Goal: Task Accomplishment & Management: Manage account settings

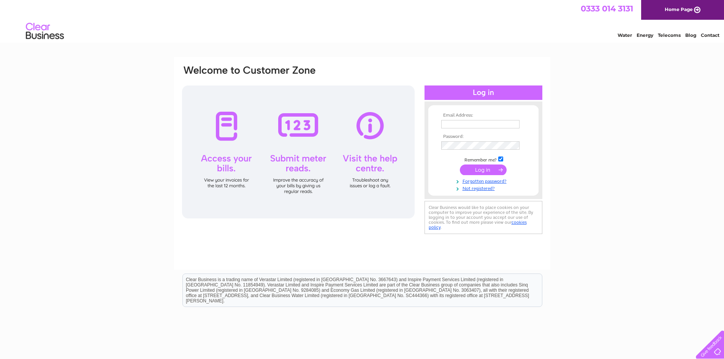
click at [77, 27] on div at bounding box center [13, 53] width 156 height 87
click at [458, 122] on input "text" at bounding box center [480, 124] width 79 height 9
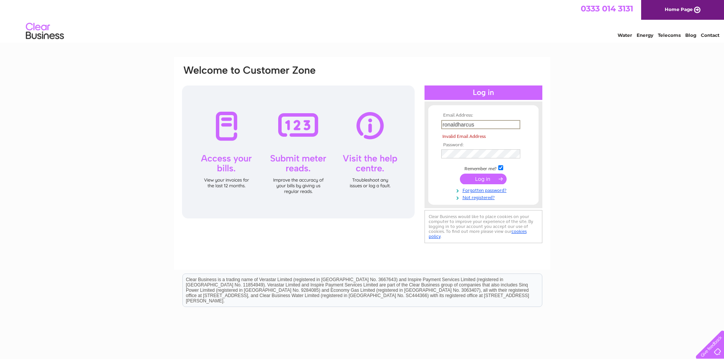
click at [484, 124] on input "ronaldharcus" at bounding box center [480, 124] width 79 height 9
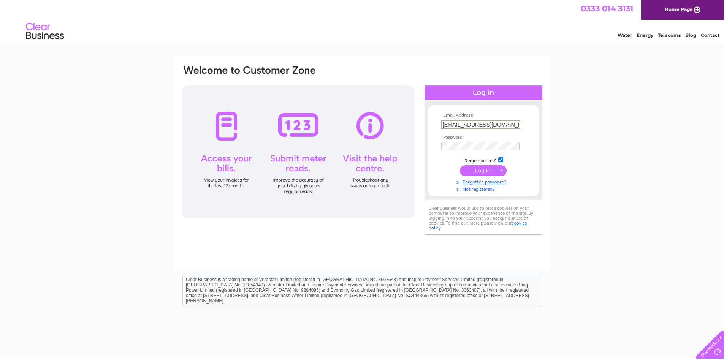
type input "ronaldharcus@yahoo.com"
click at [450, 140] on tbody "Email Address: ronaldharcus@yahoo.com Password: Remember me?" at bounding box center [483, 152] width 88 height 79
click at [473, 172] on input "submit" at bounding box center [483, 169] width 47 height 11
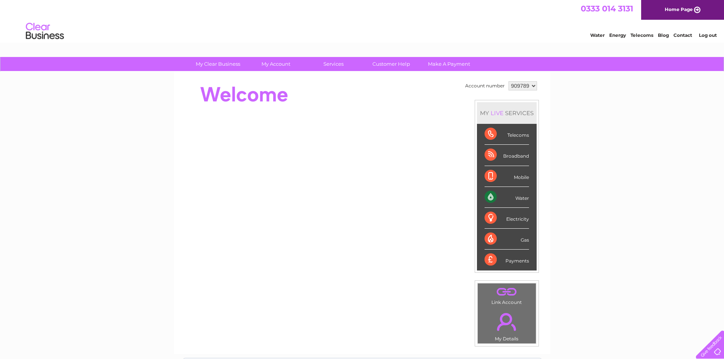
click at [490, 197] on div "Water" at bounding box center [506, 197] width 44 height 21
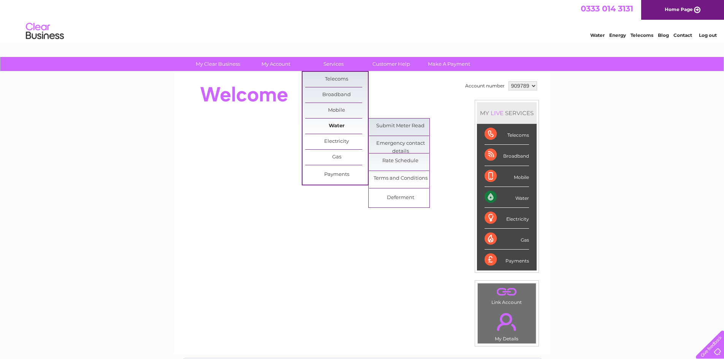
click at [331, 126] on link "Water" at bounding box center [336, 126] width 63 height 15
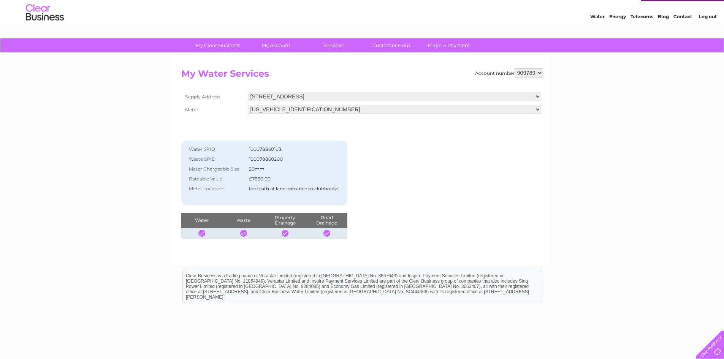
scroll to position [11, 0]
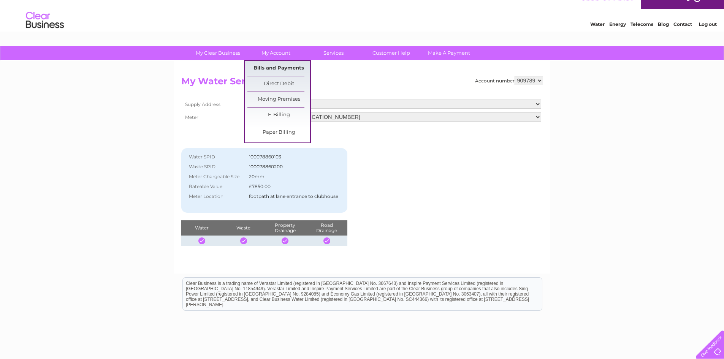
click at [277, 66] on link "Bills and Payments" at bounding box center [278, 68] width 63 height 15
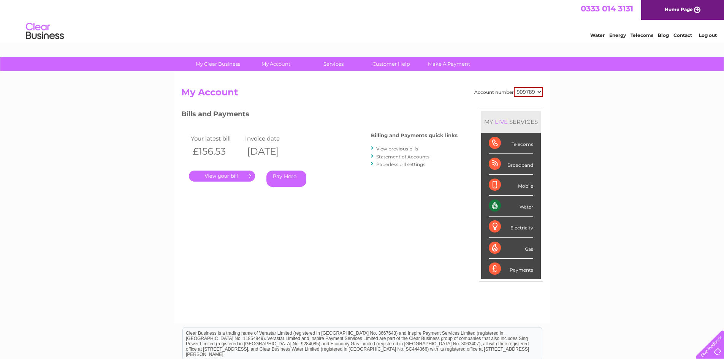
click at [218, 177] on link "." at bounding box center [222, 176] width 66 height 11
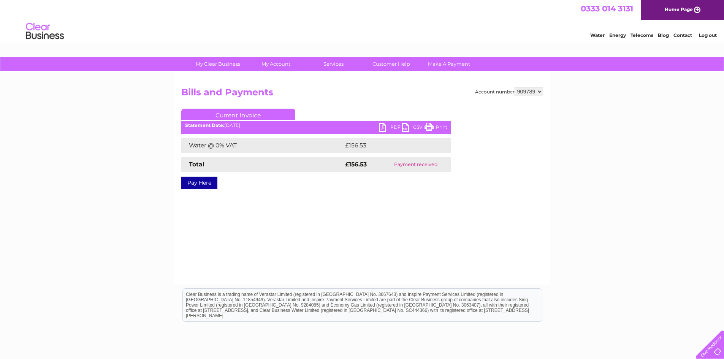
click at [441, 127] on link "Print" at bounding box center [435, 128] width 23 height 11
click at [380, 124] on link "PDF" at bounding box center [390, 128] width 23 height 11
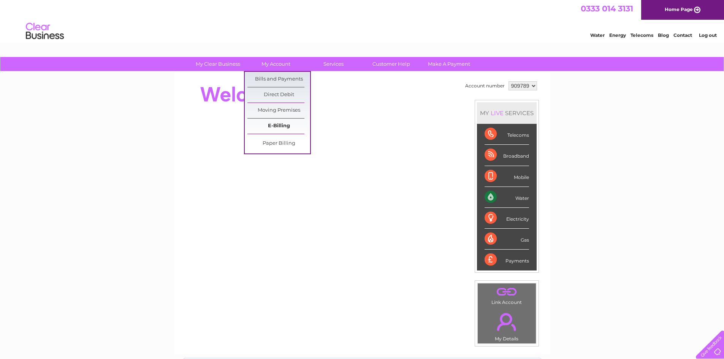
click at [270, 125] on link "E-Billing" at bounding box center [278, 126] width 63 height 15
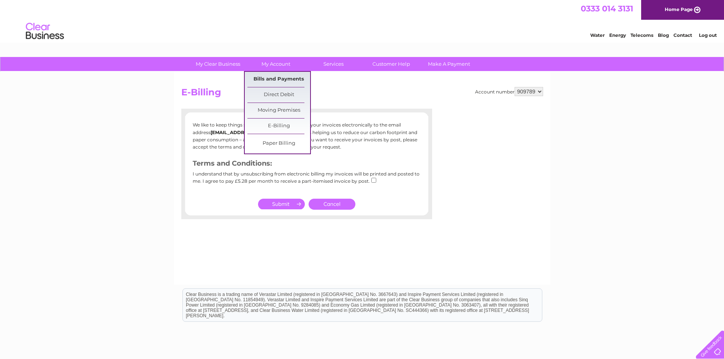
click at [272, 81] on link "Bills and Payments" at bounding box center [278, 79] width 63 height 15
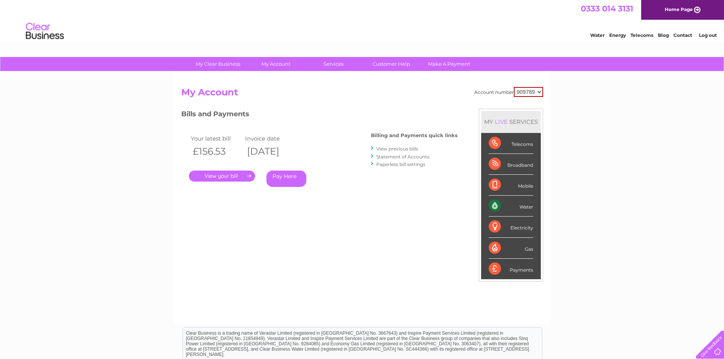
click at [232, 178] on link "." at bounding box center [222, 176] width 66 height 11
click at [407, 156] on link "Statement of Accounts" at bounding box center [402, 157] width 53 height 6
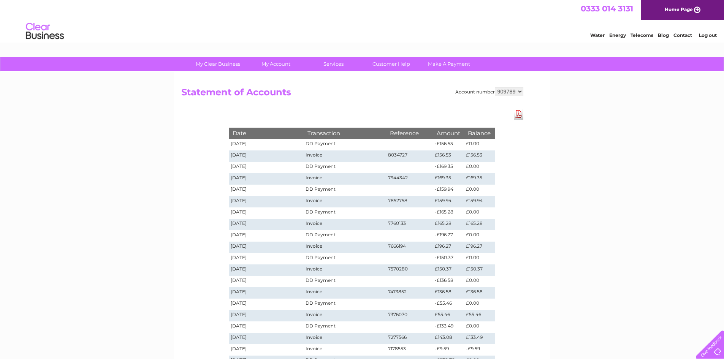
drag, startPoint x: 723, startPoint y: 136, endPoint x: 722, endPoint y: 150, distance: 14.8
click at [722, 150] on div "My Clear Business Login Details My Details My Preferences Link Account My Accou…" at bounding box center [362, 287] width 724 height 460
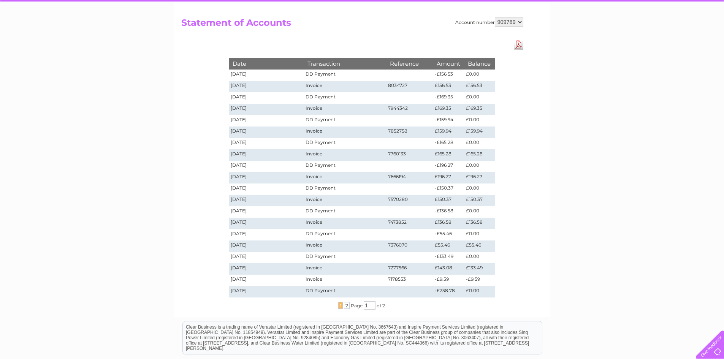
scroll to position [71, 0]
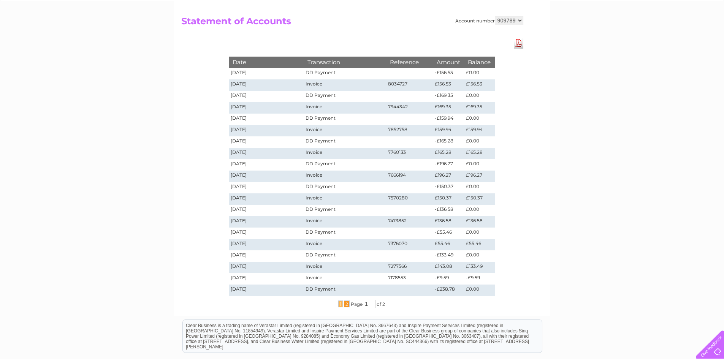
click at [346, 305] on span "2" at bounding box center [347, 303] width 6 height 7
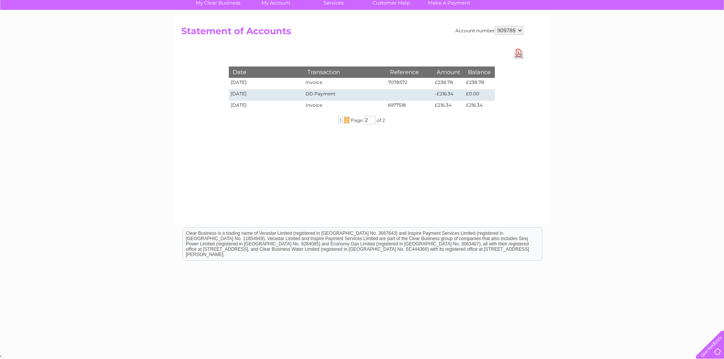
scroll to position [61, 0]
click at [338, 122] on span "1" at bounding box center [340, 120] width 5 height 7
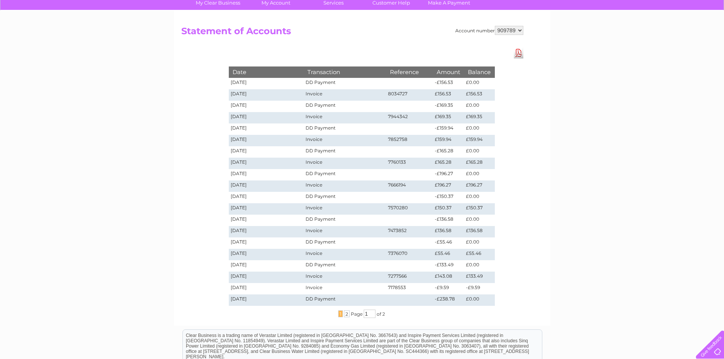
scroll to position [71, 0]
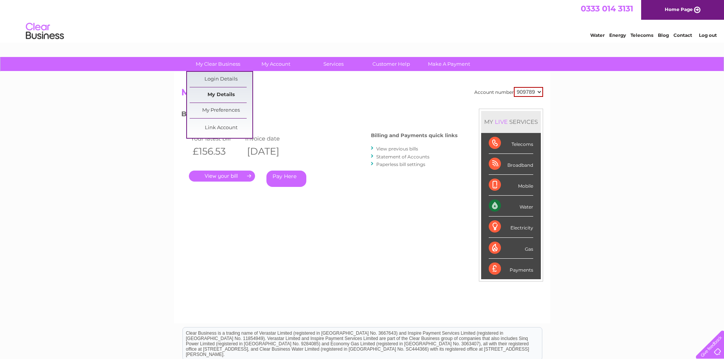
click at [218, 94] on link "My Details" at bounding box center [221, 94] width 63 height 15
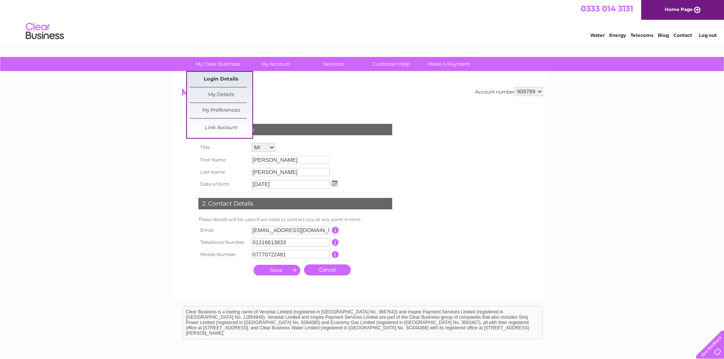
click at [231, 78] on link "Login Details" at bounding box center [221, 79] width 63 height 15
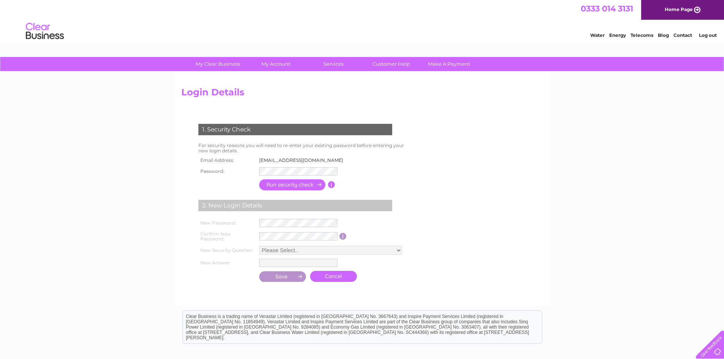
drag, startPoint x: 89, startPoint y: 69, endPoint x: 84, endPoint y: 58, distance: 12.1
drag, startPoint x: 84, startPoint y: 58, endPoint x: 77, endPoint y: 29, distance: 29.3
click at [77, 29] on div at bounding box center [13, 53] width 156 height 87
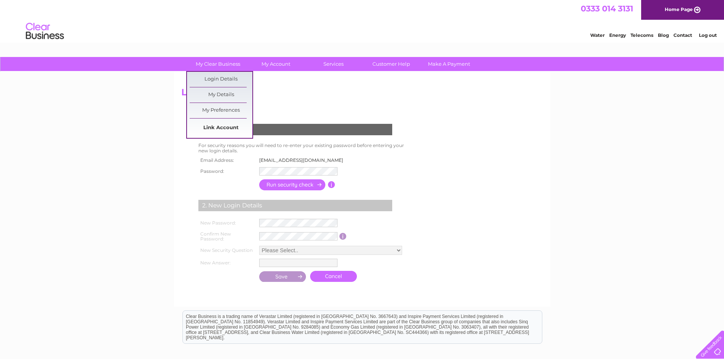
click at [215, 124] on link "Link Account" at bounding box center [221, 127] width 63 height 15
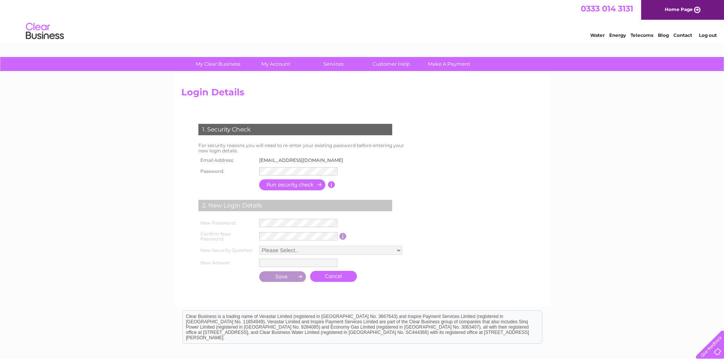
click at [567, 155] on div "My Clear Business Login Details My Details My Preferences Link Account My Accou…" at bounding box center [362, 246] width 724 height 379
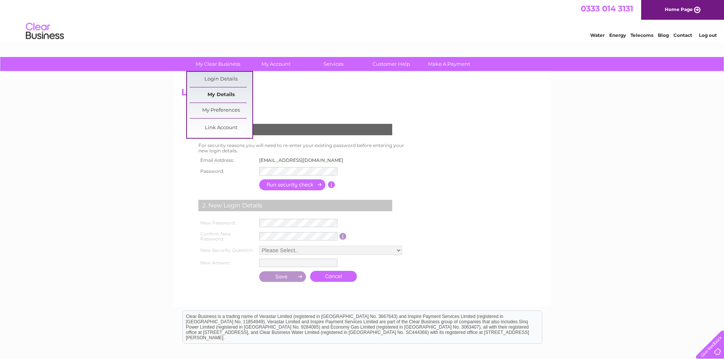
click at [227, 97] on link "My Details" at bounding box center [221, 94] width 63 height 15
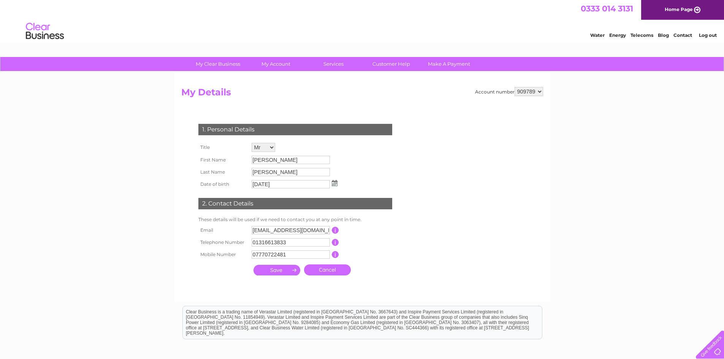
click at [708, 34] on link "Log out" at bounding box center [708, 35] width 18 height 6
